Goal: Book appointment/travel/reservation

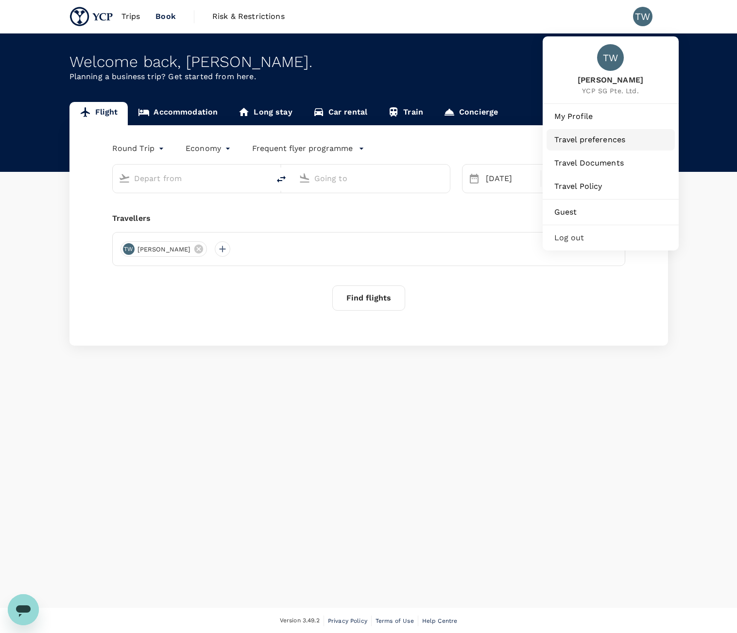
type input "Kuala Lumpur Intl ([GEOGRAPHIC_DATA])"
type input "Suvarnabhumi Intl (BKK)"
type input "Kuala Lumpur Intl ([GEOGRAPHIC_DATA])"
type input "Suvarnabhumi Intl (BKK)"
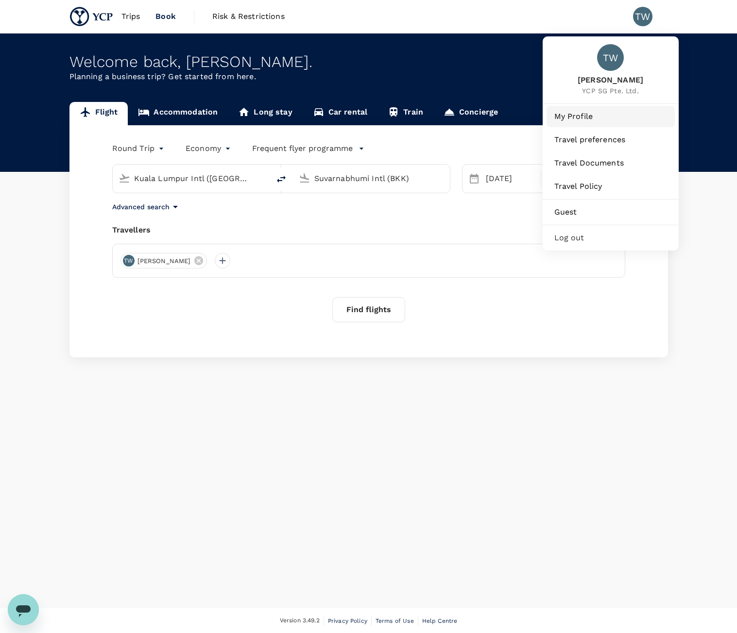
click at [589, 124] on link "My Profile" at bounding box center [610, 116] width 128 height 21
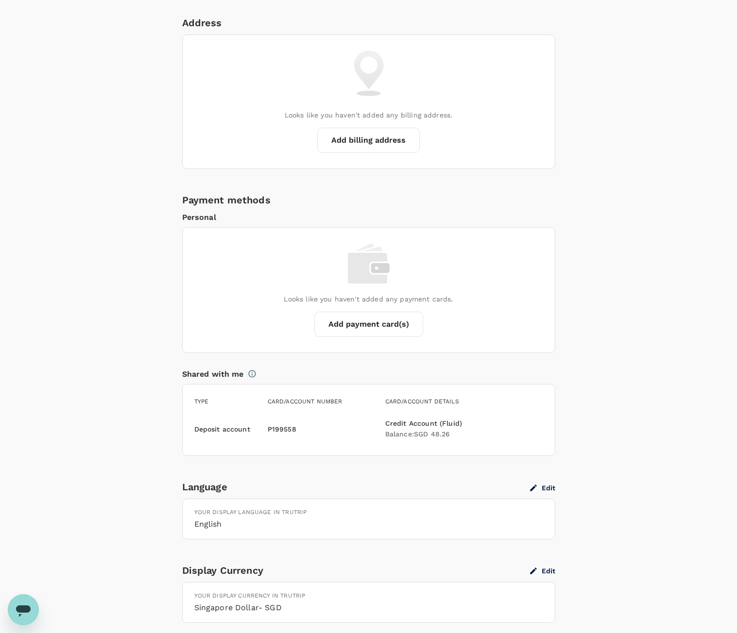
scroll to position [486, 0]
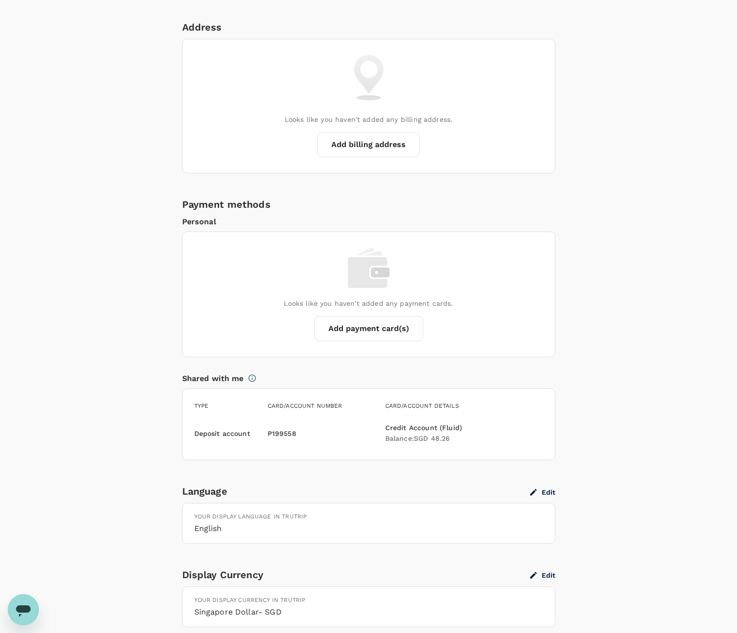
click at [454, 435] on h6 "Balance : SGD 48.26" at bounding box center [427, 439] width 85 height 11
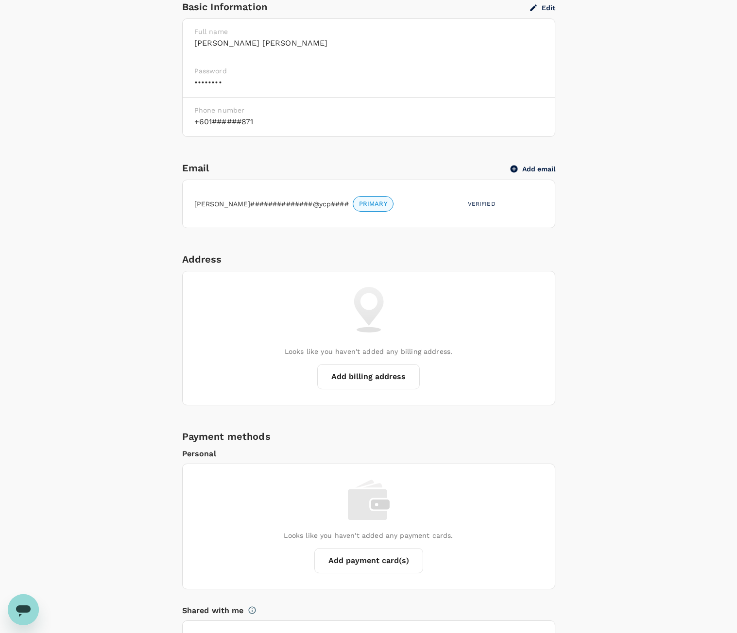
scroll to position [0, 0]
